Goal: Task Accomplishment & Management: Use online tool/utility

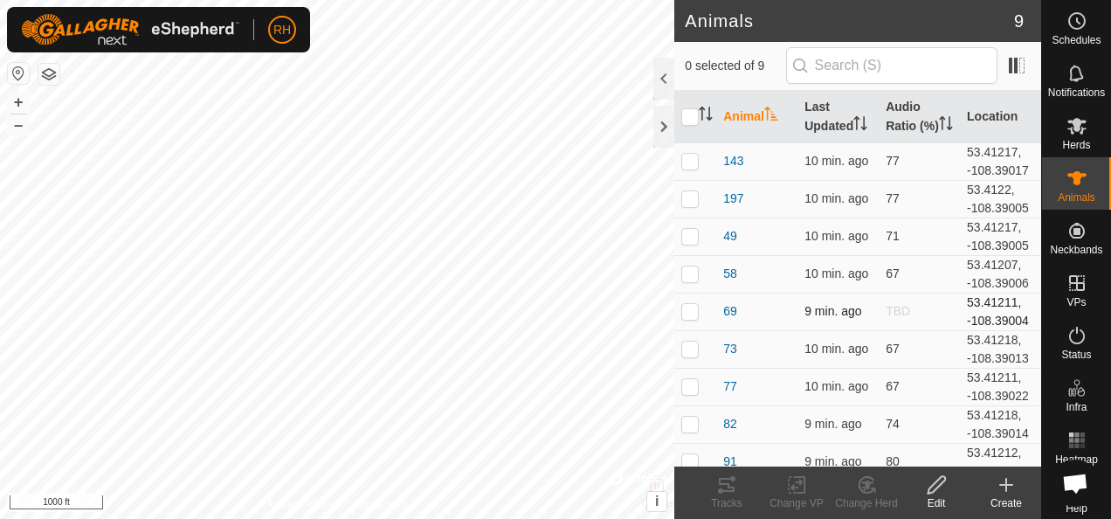
click at [878, 308] on td "TBD" at bounding box center [918, 311] width 81 height 38
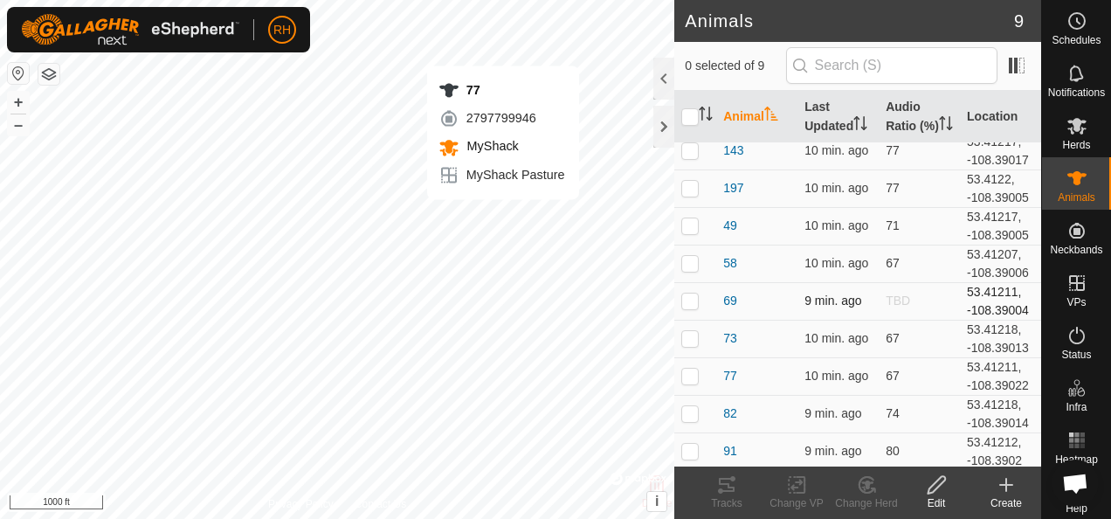
checkbox input "true"
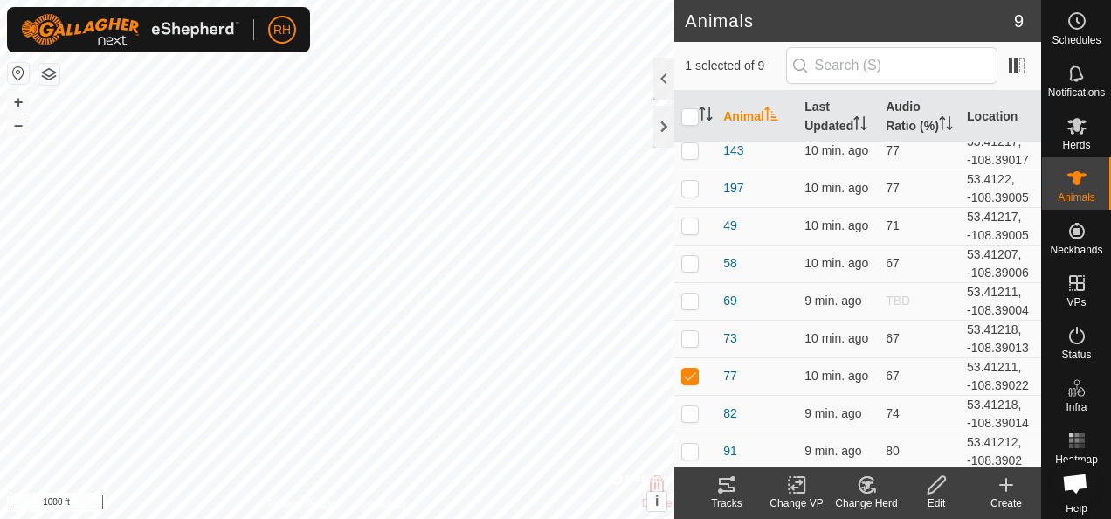
click at [721, 474] on icon at bounding box center [726, 484] width 21 height 21
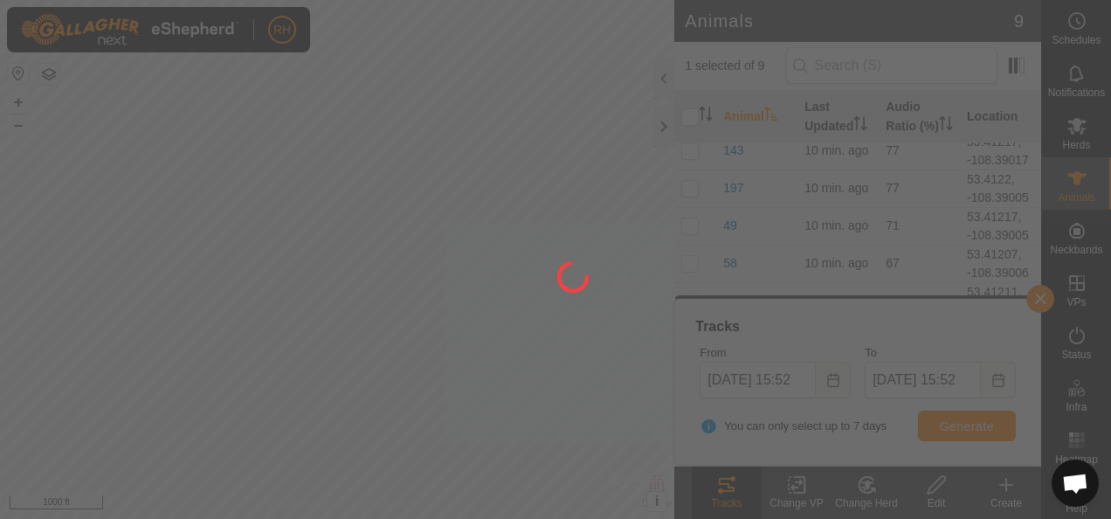
click at [721, 474] on icon at bounding box center [726, 484] width 21 height 21
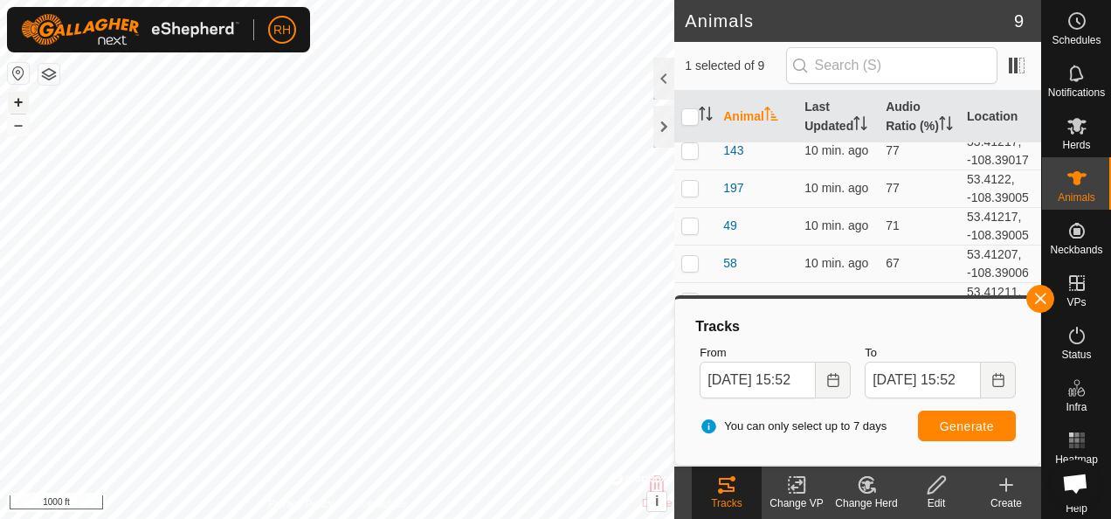
click at [17, 101] on button "+" at bounding box center [18, 102] width 21 height 21
click at [23, 100] on button "+" at bounding box center [18, 102] width 21 height 21
click at [1035, 295] on button "button" at bounding box center [1040, 299] width 28 height 28
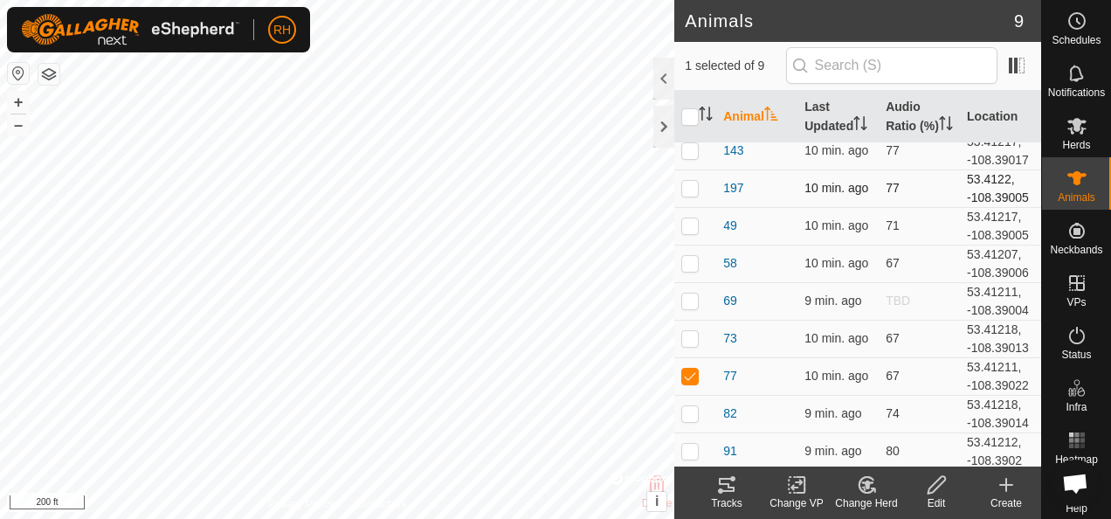
click at [692, 187] on p-checkbox at bounding box center [689, 188] width 17 height 14
checkbox input "true"
click at [720, 492] on icon at bounding box center [720, 490] width 5 height 5
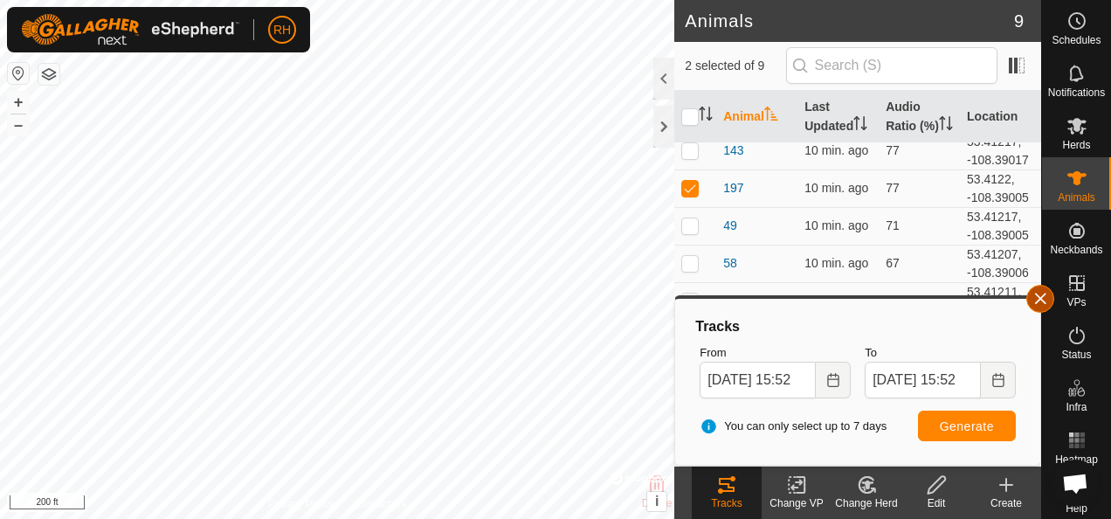
click at [1041, 298] on button "button" at bounding box center [1040, 299] width 28 height 28
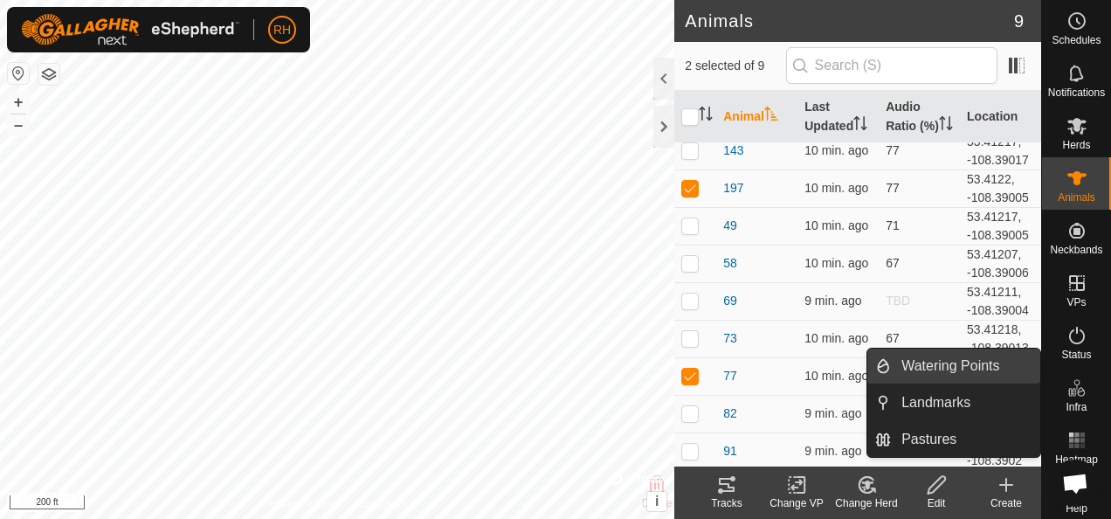
click at [1011, 366] on link "Watering Points" at bounding box center [965, 365] width 149 height 35
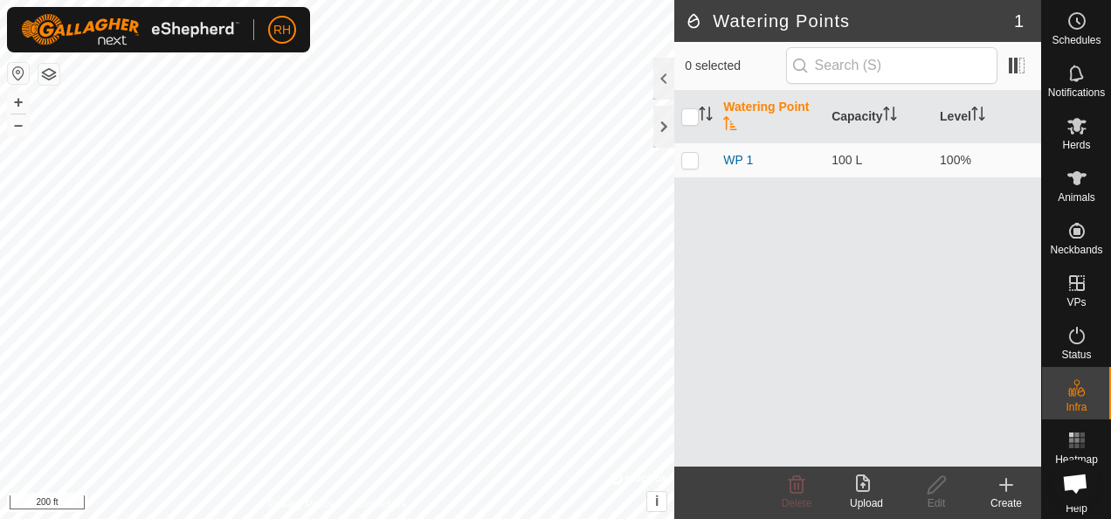
click at [1001, 489] on icon at bounding box center [1005, 484] width 21 height 21
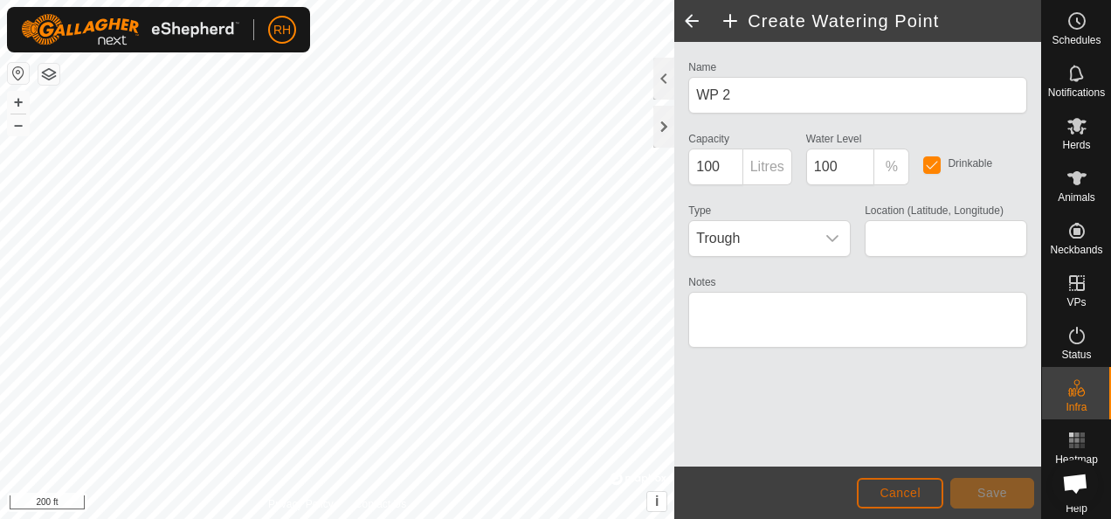
click at [926, 492] on button "Cancel" at bounding box center [900, 493] width 86 height 31
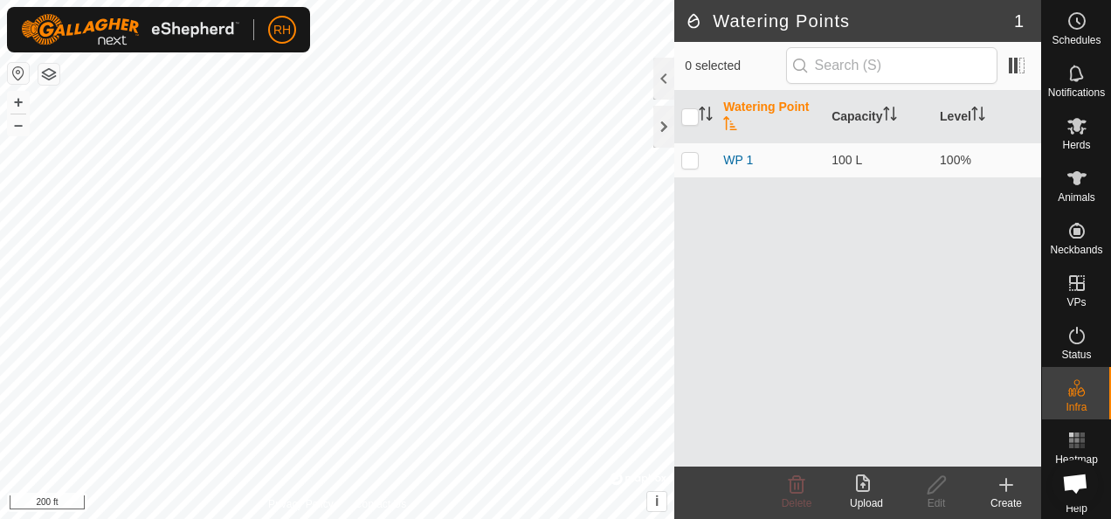
click at [1016, 491] on create-svg-icon at bounding box center [1006, 484] width 70 height 21
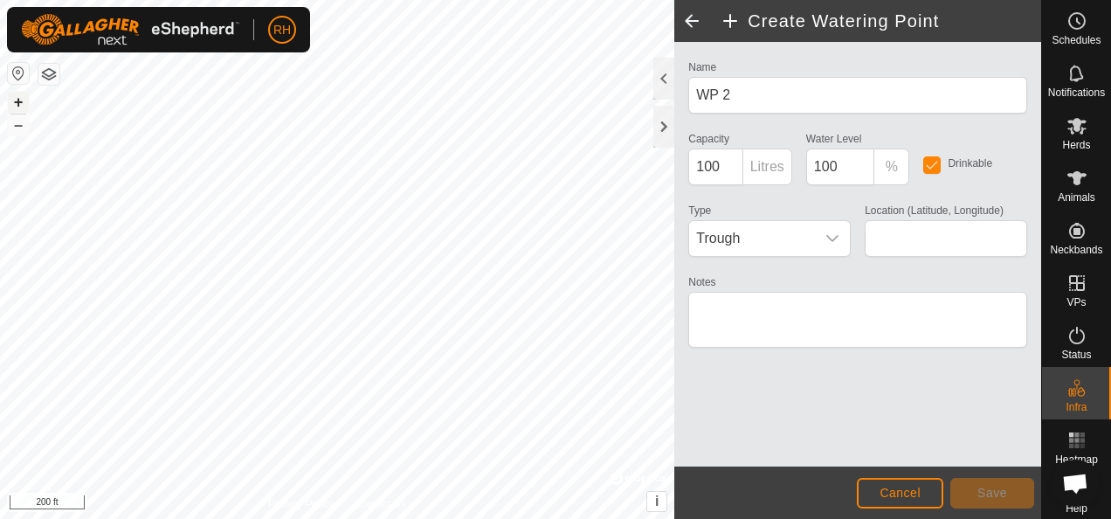
click at [17, 98] on button "+" at bounding box center [18, 102] width 21 height 21
type input "53.409377, -108.398219"
click at [807, 231] on span "Trough" at bounding box center [752, 238] width 126 height 35
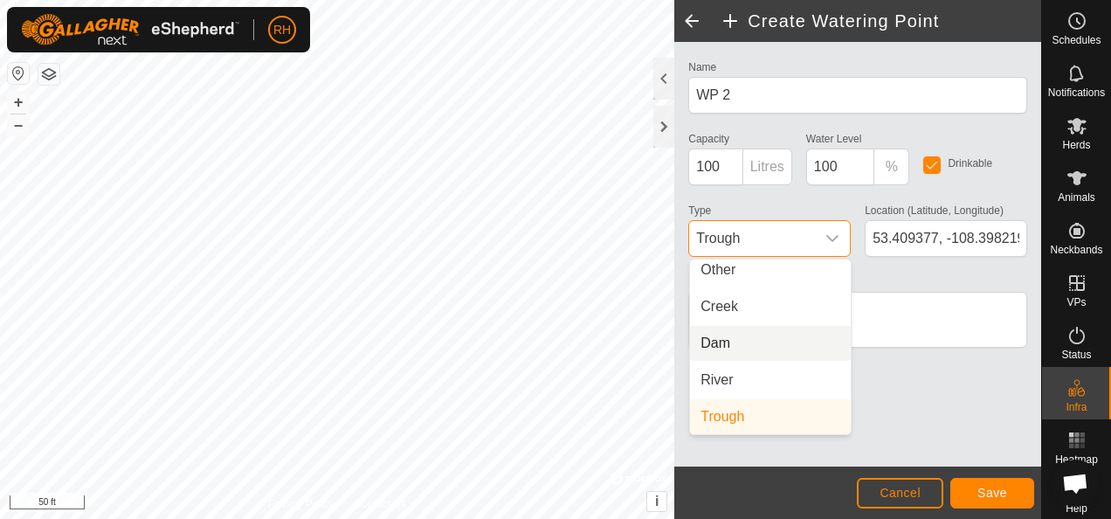
scroll to position [44, 0]
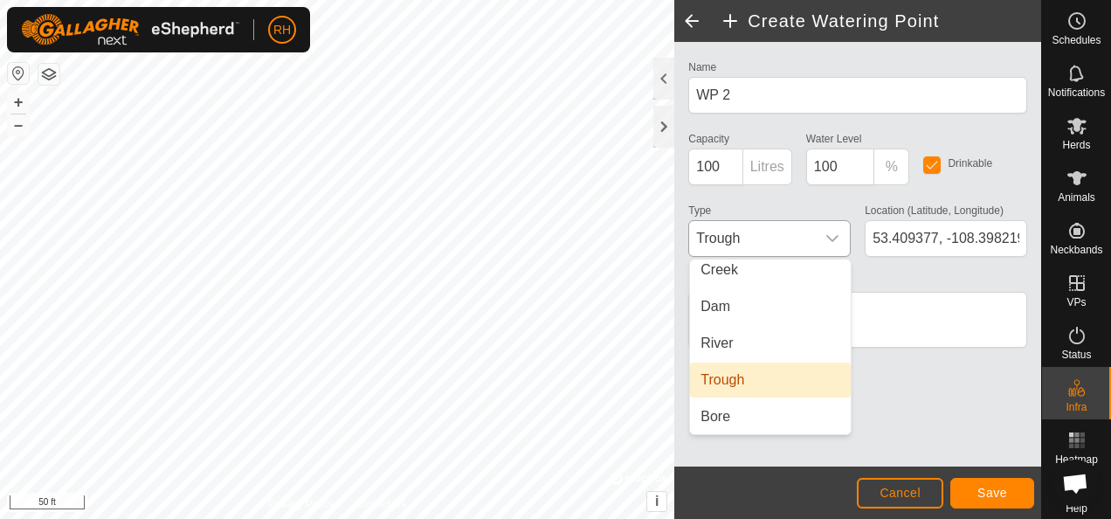
click at [746, 376] on li "Trough" at bounding box center [770, 379] width 161 height 35
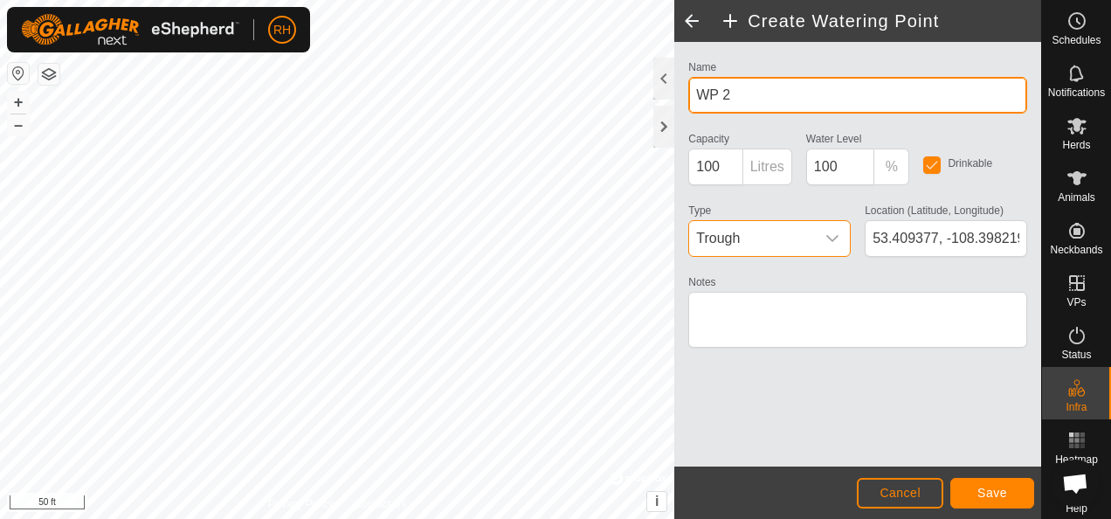
click at [828, 93] on input "WP 2" at bounding box center [857, 95] width 339 height 37
type input "W"
type input "Chester Well"
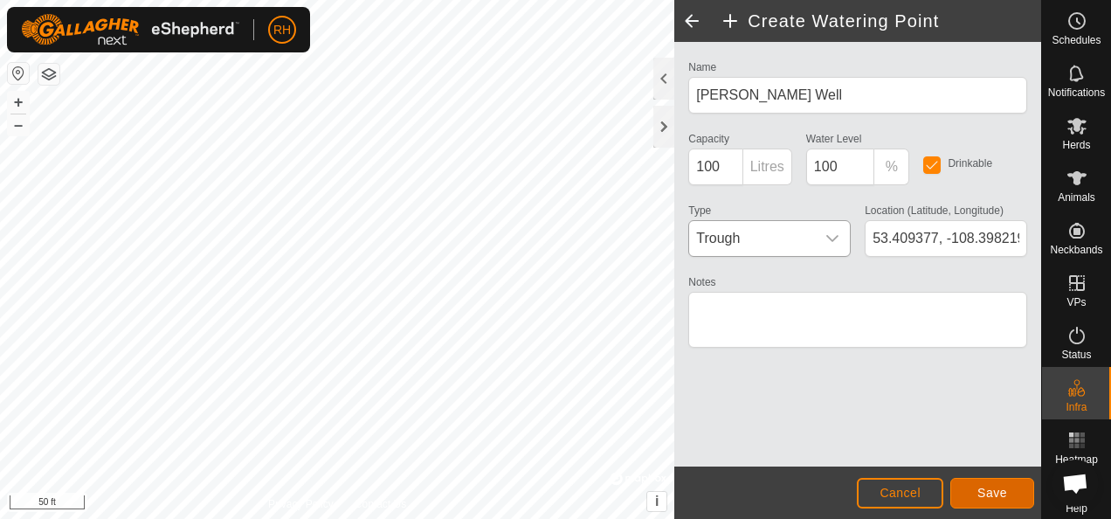
click at [984, 492] on span "Save" at bounding box center [992, 492] width 30 height 14
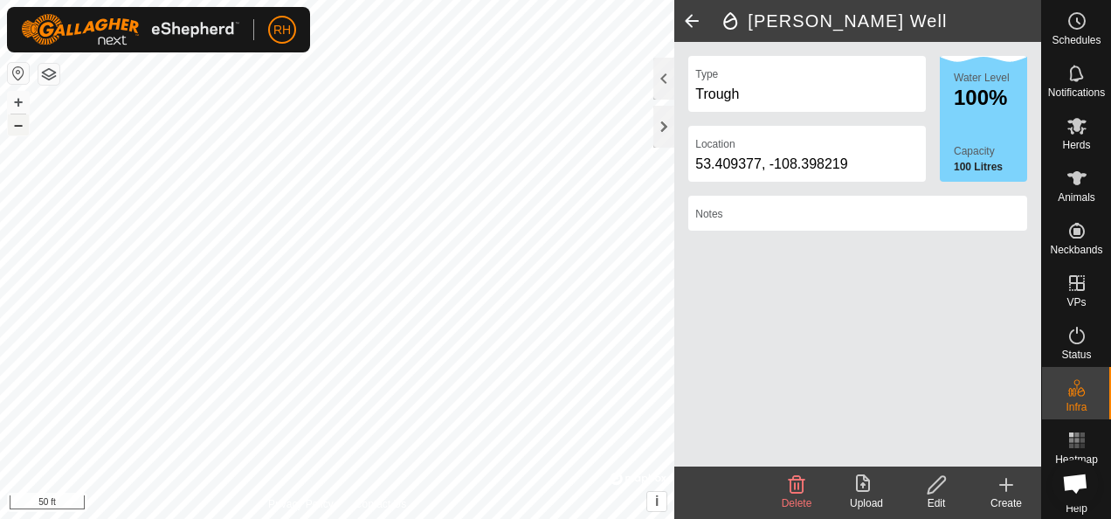
click at [10, 123] on button "–" at bounding box center [18, 124] width 21 height 21
click at [14, 127] on button "–" at bounding box center [18, 124] width 21 height 21
